Goal: Transaction & Acquisition: Purchase product/service

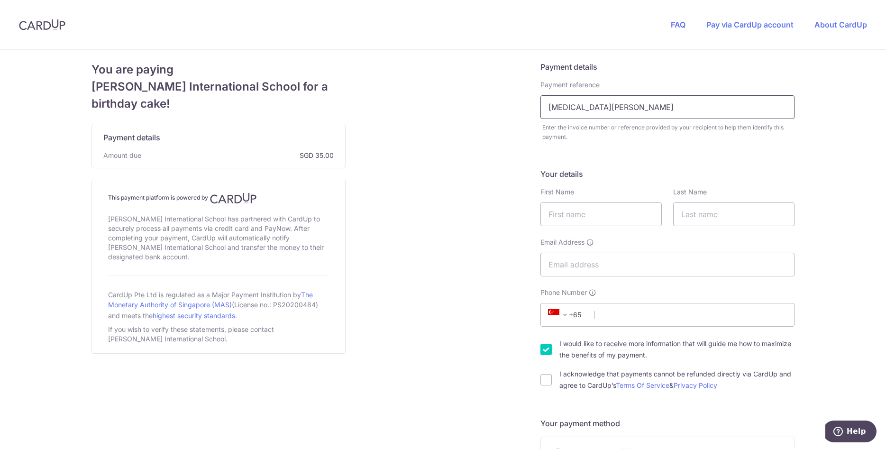
click at [625, 109] on input "[MEDICAL_DATA][PERSON_NAME]" at bounding box center [667, 107] width 254 height 24
type input "[MEDICAL_DATA][PERSON_NAME] birthday cake"
click at [603, 215] on input "text" at bounding box center [600, 214] width 121 height 24
type input "Tali"
type input "Rabetti"
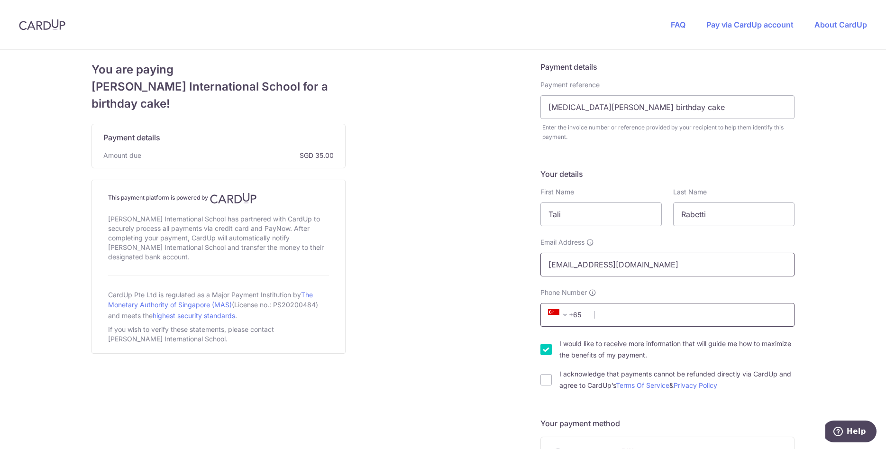
type input "[EMAIL_ADDRESS][DOMAIN_NAME]"
click at [621, 315] on input "Phone Number" at bounding box center [667, 315] width 254 height 24
type input "85869172"
click at [549, 381] on input "I acknowledge that payments cannot be refunded directly via CardUp and agree to…" at bounding box center [545, 379] width 11 height 11
checkbox input "true"
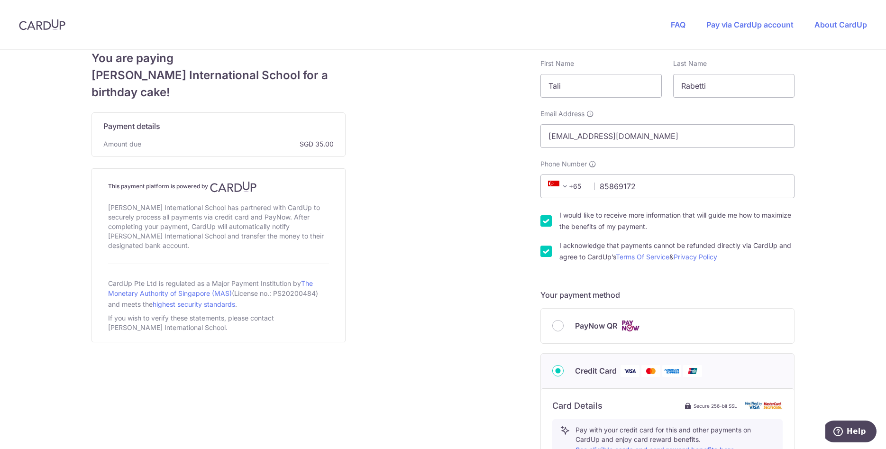
scroll to position [145, 0]
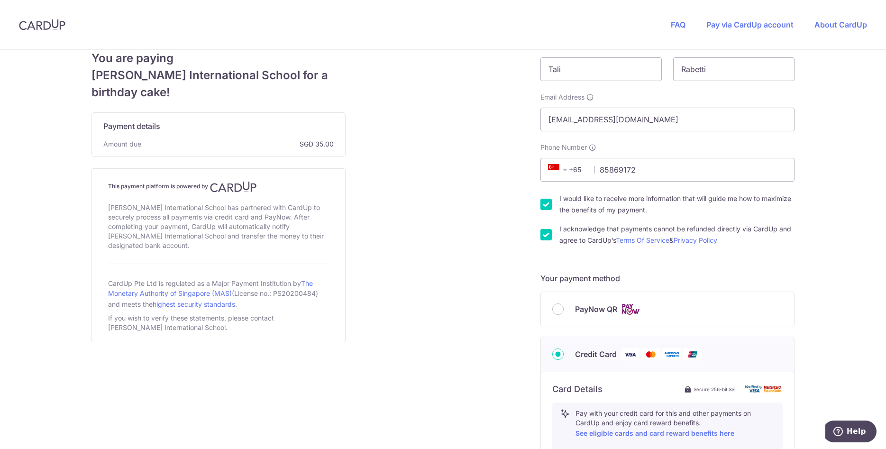
click at [616, 306] on span "PayNow QR" at bounding box center [596, 308] width 42 height 11
click at [564, 306] on input "PayNow QR" at bounding box center [557, 308] width 11 height 11
radio input "true"
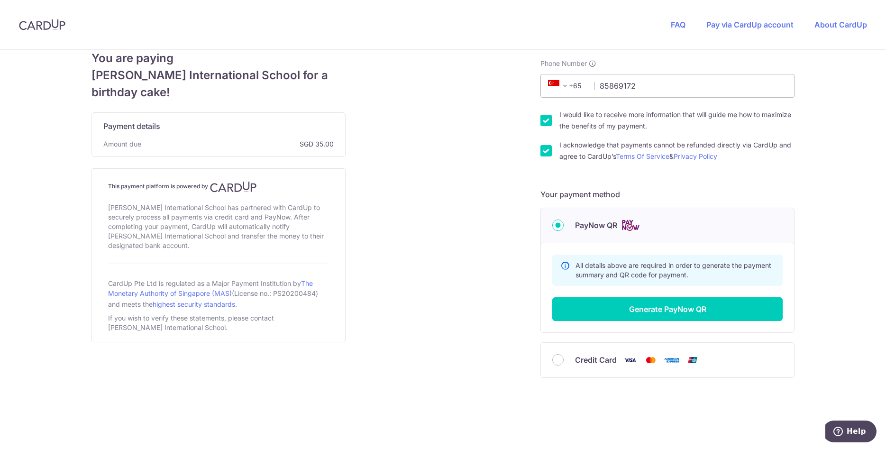
scroll to position [238, 0]
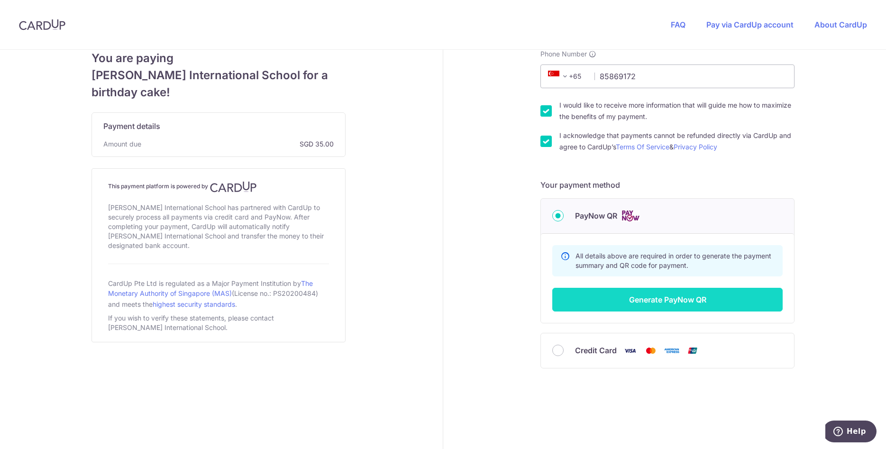
click at [664, 304] on button "Generate PayNow QR" at bounding box center [667, 300] width 230 height 24
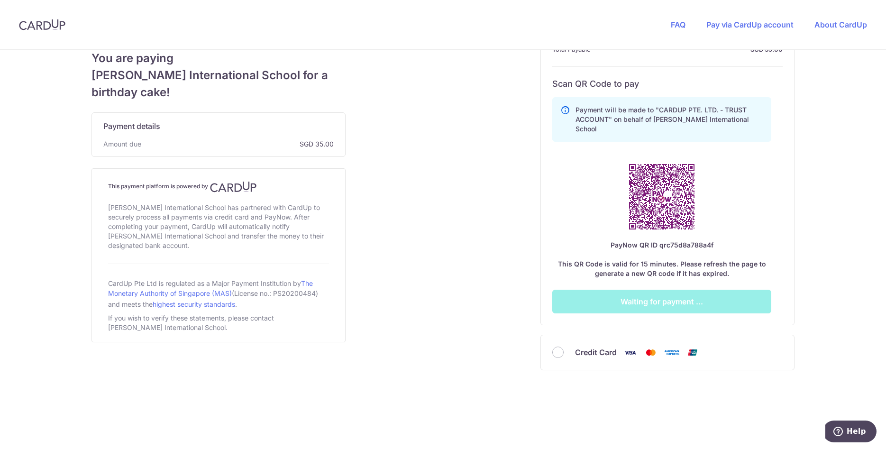
scroll to position [461, 0]
